Goal: Task Accomplishment & Management: Manage account settings

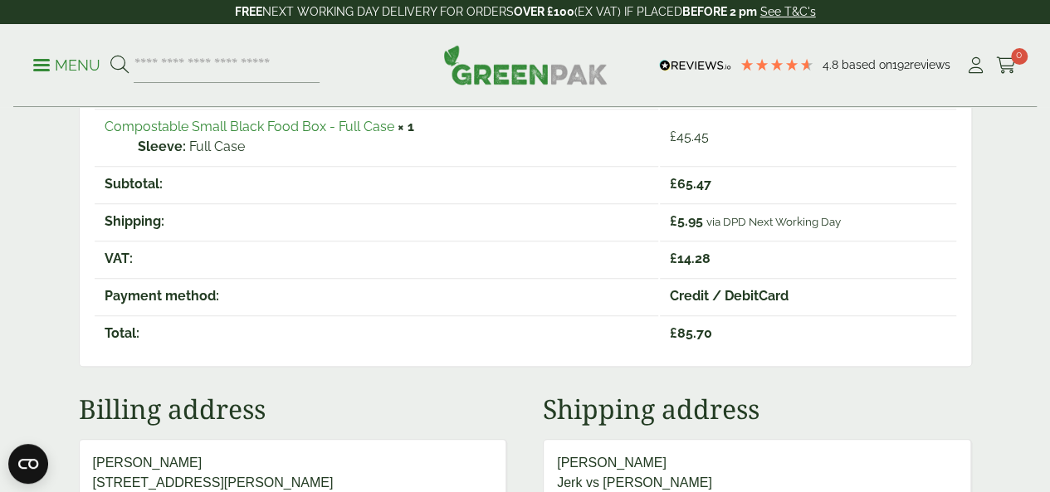
scroll to position [409, 0]
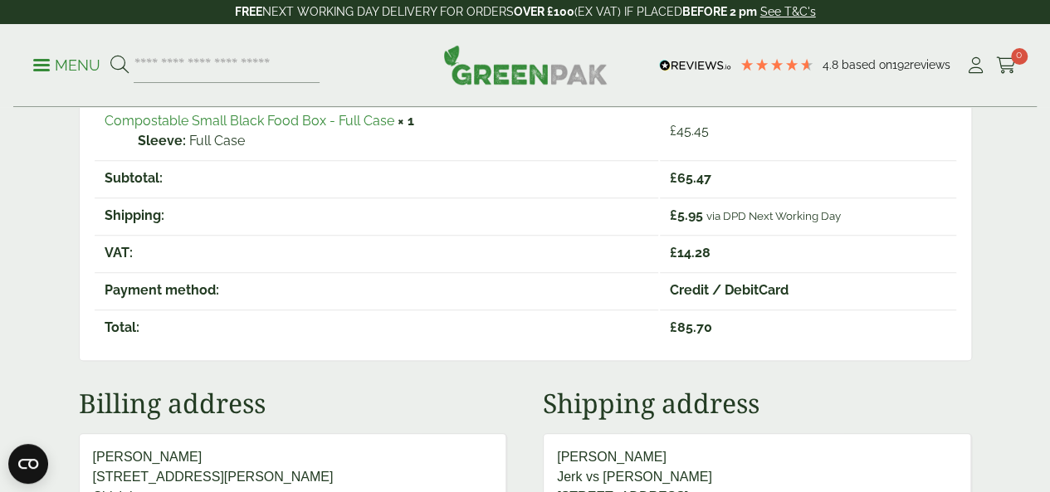
drag, startPoint x: 1049, startPoint y: 0, endPoint x: 659, endPoint y: 53, distance: 393.6
click at [659, 53] on div "Menu 4.8 Based on 192 reviews My Account" at bounding box center [524, 65] width 1023 height 83
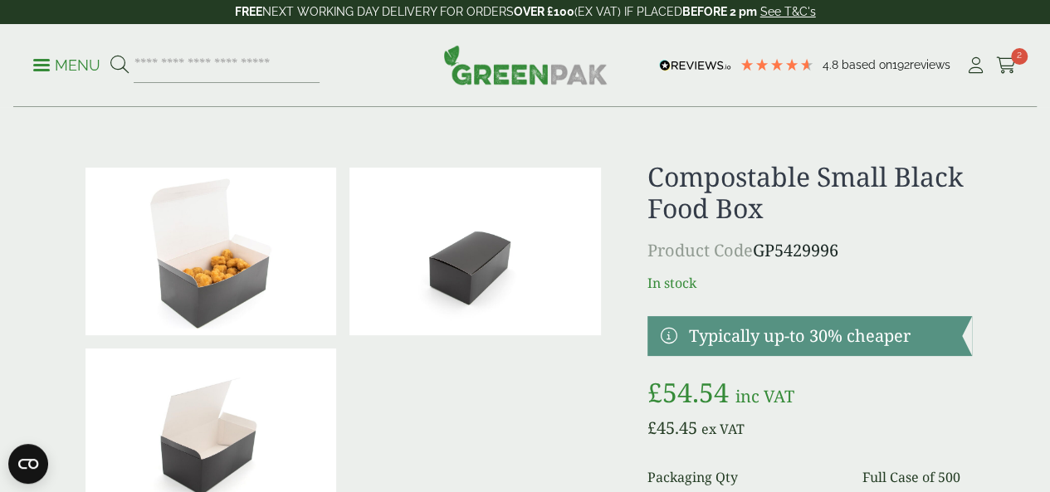
click at [78, 70] on p "Menu" at bounding box center [66, 66] width 67 height 20
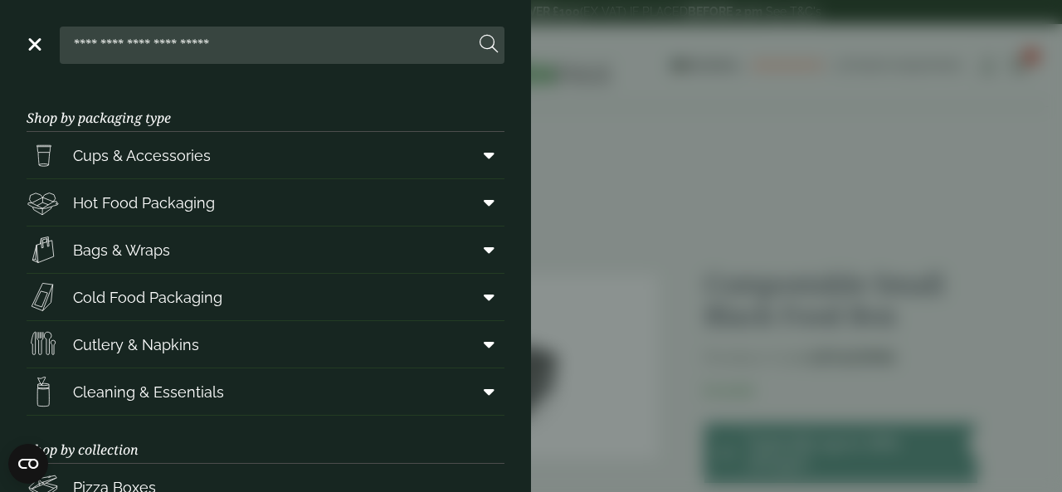
scroll to position [327, 0]
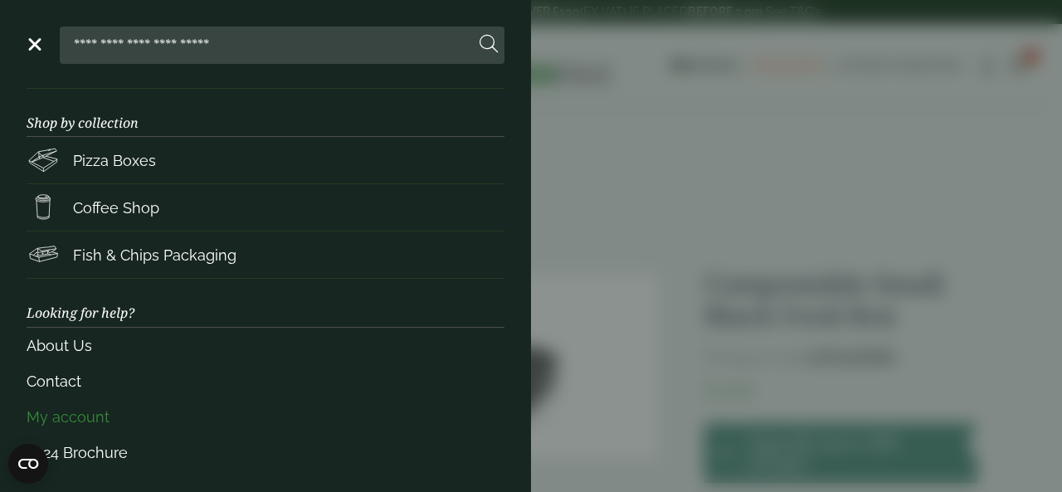
click at [57, 406] on link "My account" at bounding box center [266, 417] width 478 height 36
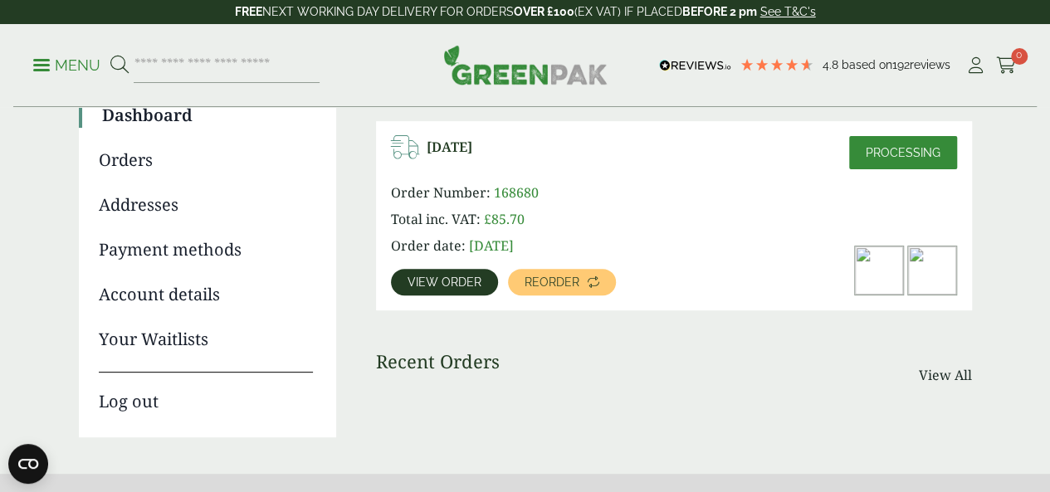
scroll to position [159, 0]
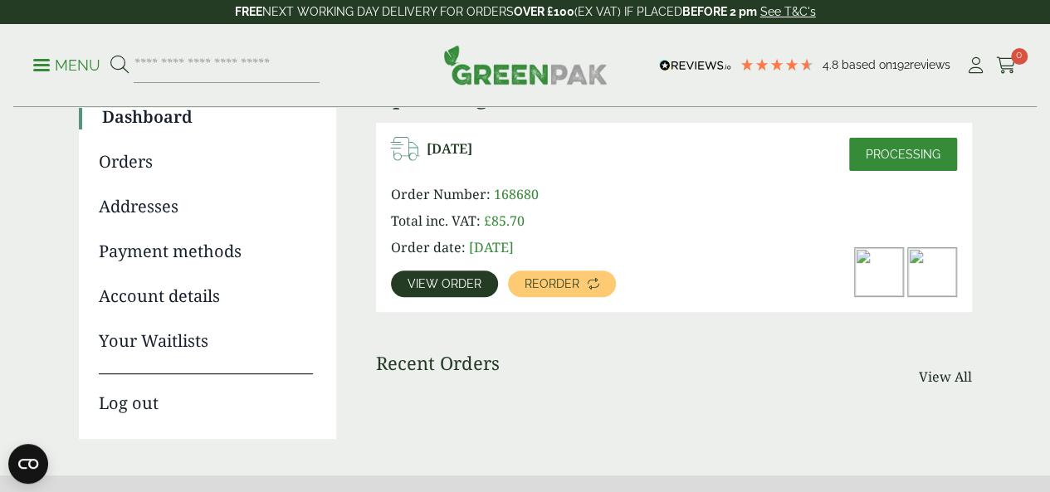
click at [441, 284] on span "View order" at bounding box center [444, 284] width 74 height 12
